Goal: Task Accomplishment & Management: Manage account settings

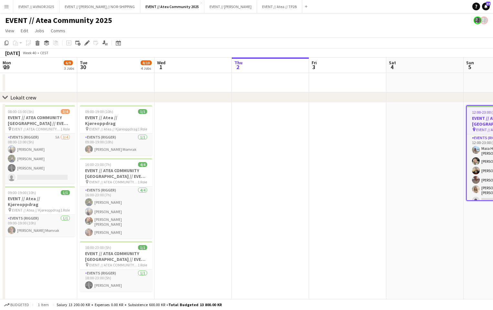
scroll to position [0, 248]
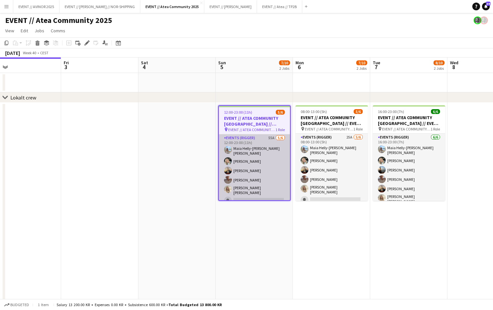
click at [259, 165] on app-card-role "Events (Rigger) 55A 5/6 12:00-23:00 (11h) Maia Helly-Hansen Mathisen Oda Hansso…" at bounding box center [254, 171] width 71 height 73
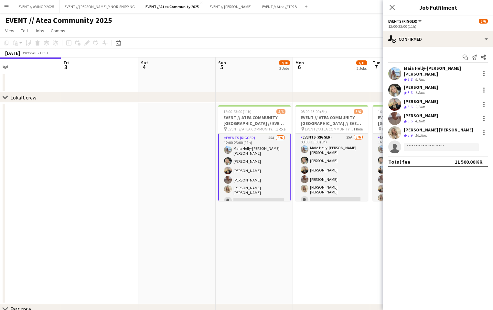
click at [265, 222] on app-date-cell "12:00-23:00 (11h) 5/6 EVENT // ATEA COMMUNITY OSLO // EVENT CREW pin EVENT // A…" at bounding box center [254, 204] width 77 height 202
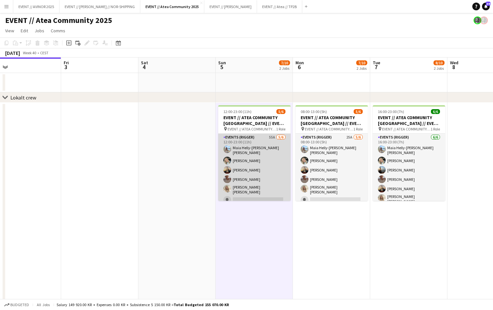
click at [256, 177] on app-card-role "Events (Rigger) 55A 5/6 12:00-23:00 (11h) Maia Helly-Hansen Mathisen Oda Hansso…" at bounding box center [254, 170] width 72 height 73
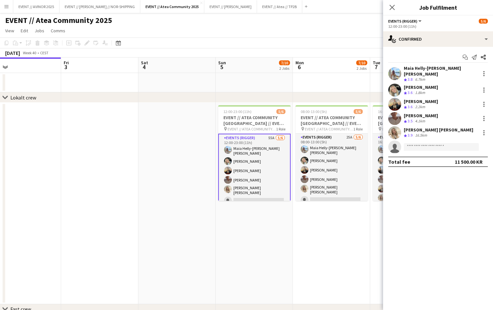
click at [230, 34] on app-page-menu "View Day view expanded Day view collapsed Month view Date picker Jump to today …" at bounding box center [246, 31] width 493 height 12
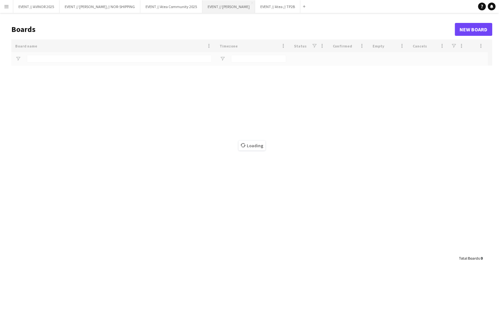
type input "****"
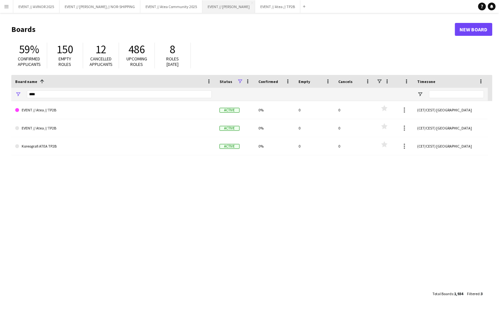
click at [250, 7] on button "EVENT // [PERSON_NAME] Close" at bounding box center [228, 6] width 53 height 13
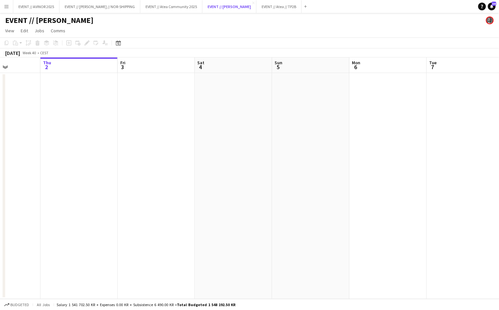
scroll to position [0, 253]
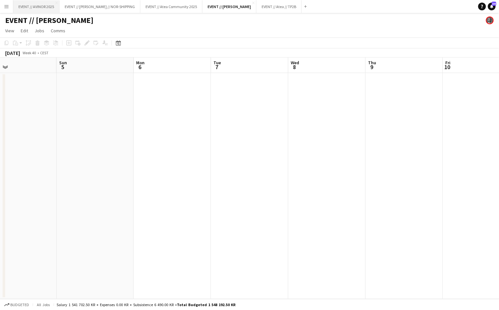
click at [41, 9] on button "EVENT // AVINOR 2025 Close" at bounding box center [36, 6] width 46 height 13
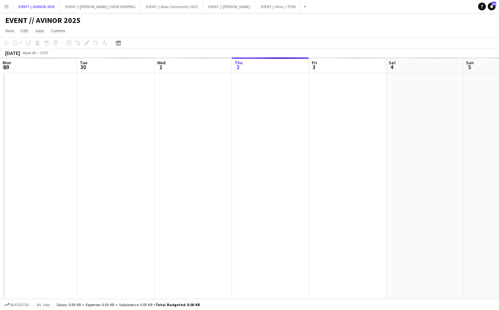
scroll to position [0, 154]
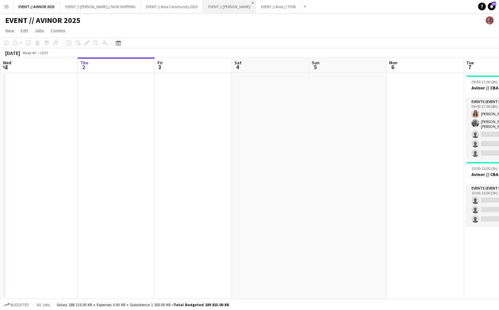
click at [254, 2] on app-icon "Close" at bounding box center [253, 3] width 3 height 3
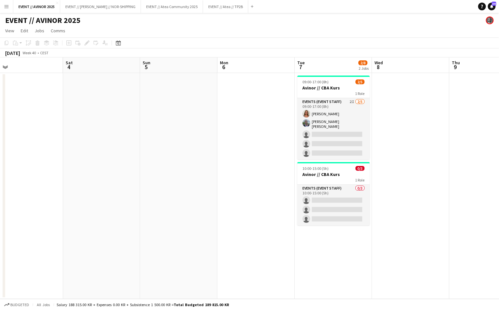
scroll to position [0, 275]
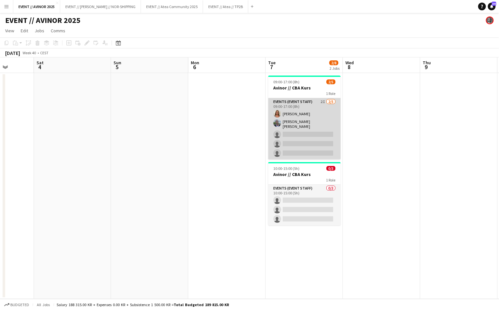
click at [319, 145] on app-card-role "Events (Event Staff) 2I [DATE] 09:00-17:00 (8h) [PERSON_NAME] [PERSON_NAME] [PE…" at bounding box center [304, 128] width 72 height 61
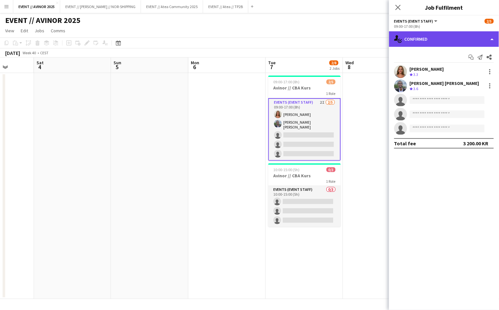
click at [430, 43] on div "single-neutral-actions-check-2 Confirmed" at bounding box center [444, 39] width 110 height 16
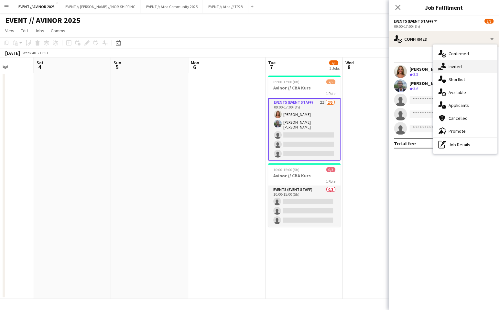
click at [450, 67] on span "Invited" at bounding box center [455, 67] width 13 height 6
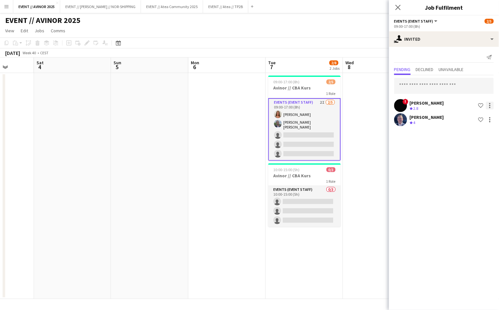
click at [489, 104] on div at bounding box center [490, 106] width 8 height 8
click at [411, 105] on div at bounding box center [249, 155] width 499 height 310
click at [403, 104] on app-user-avatar at bounding box center [400, 105] width 13 height 13
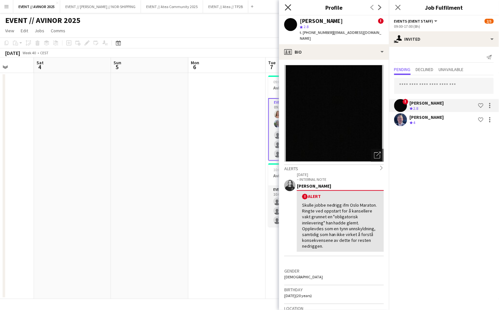
click at [289, 10] on icon "Close pop-in" at bounding box center [288, 7] width 6 height 6
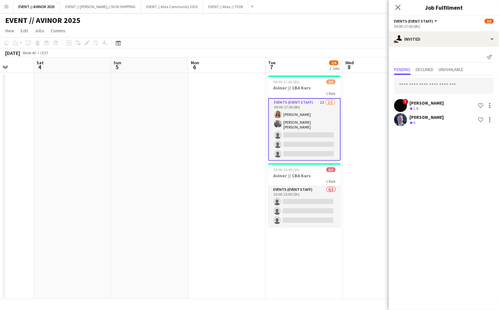
click at [308, 134] on app-card-role "Events (Event Staff) 2I [DATE] 09:00-17:00 (8h) [PERSON_NAME] [PERSON_NAME] [PE…" at bounding box center [304, 129] width 72 height 63
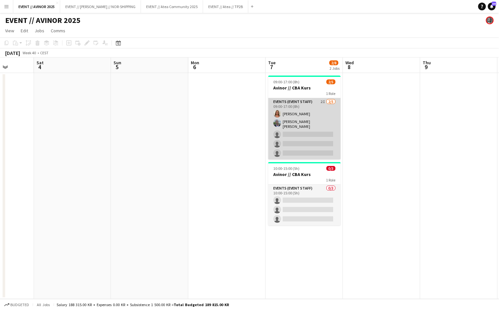
click at [317, 135] on app-card-role "Events (Event Staff) 2I [DATE] 09:00-17:00 (8h) [PERSON_NAME] [PERSON_NAME] [PE…" at bounding box center [304, 128] width 72 height 61
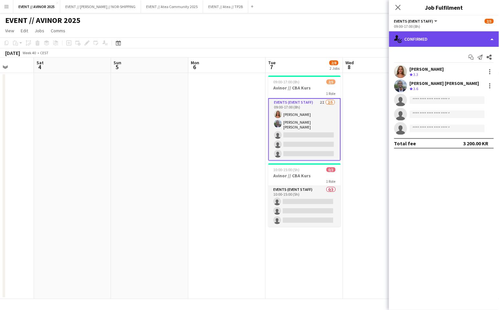
click at [416, 44] on div "single-neutral-actions-check-2 Confirmed" at bounding box center [444, 39] width 110 height 16
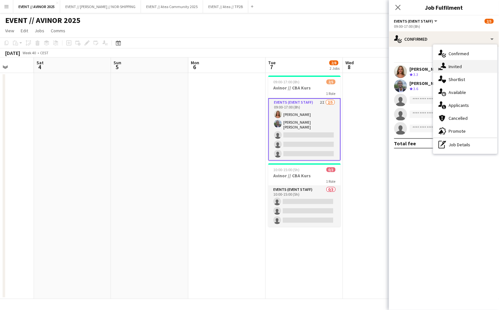
click at [440, 69] on icon at bounding box center [441, 69] width 4 height 2
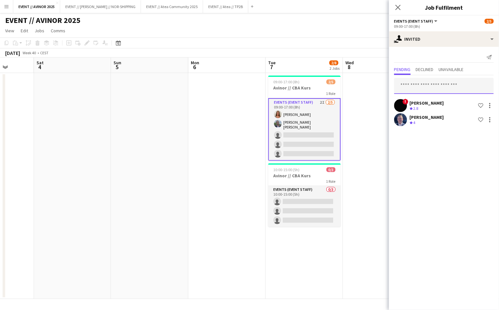
click at [431, 88] on input "text" at bounding box center [444, 86] width 100 height 16
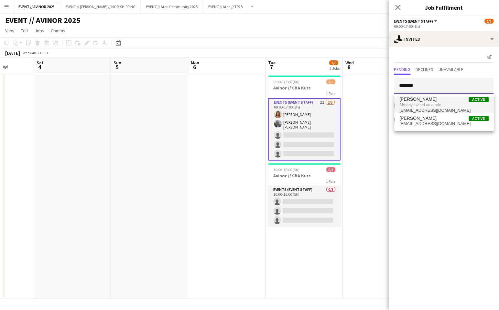
type input "*******"
click at [436, 108] on span "[EMAIL_ADDRESS][DOMAIN_NAME]" at bounding box center [444, 110] width 89 height 5
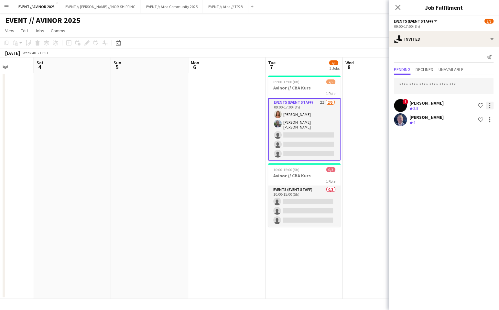
click at [492, 106] on div at bounding box center [490, 106] width 8 height 8
click at [474, 160] on button "Cancel invitation" at bounding box center [469, 165] width 49 height 16
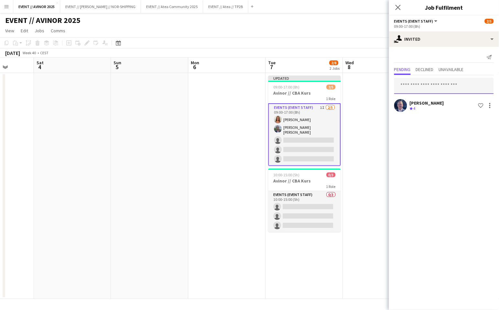
click at [417, 82] on input "text" at bounding box center [444, 86] width 100 height 16
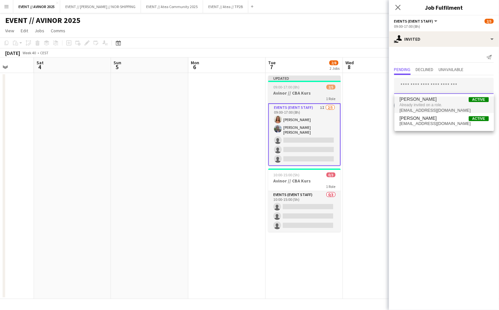
scroll to position [0, 273]
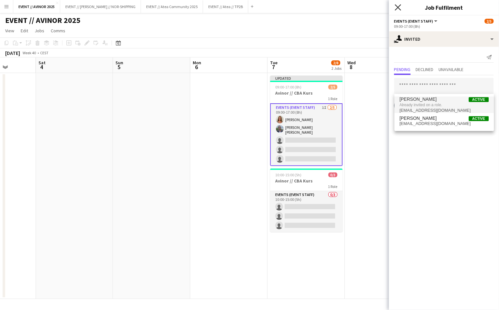
click at [397, 6] on icon at bounding box center [398, 7] width 6 height 6
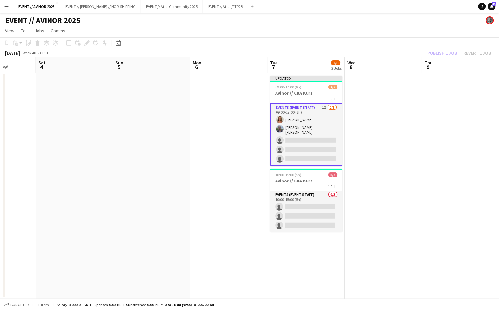
click at [481, 51] on div "Publish 1 job Revert 1 job" at bounding box center [459, 53] width 79 height 8
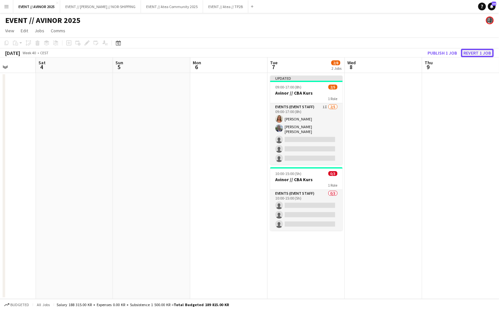
click at [473, 53] on button "Revert 1 job" at bounding box center [477, 53] width 33 height 8
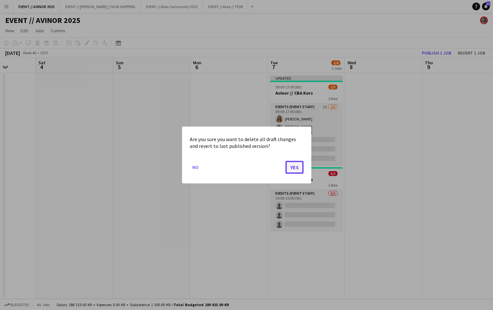
click at [299, 163] on button "Yes" at bounding box center [295, 167] width 18 height 13
